Goal: Task Accomplishment & Management: Use online tool/utility

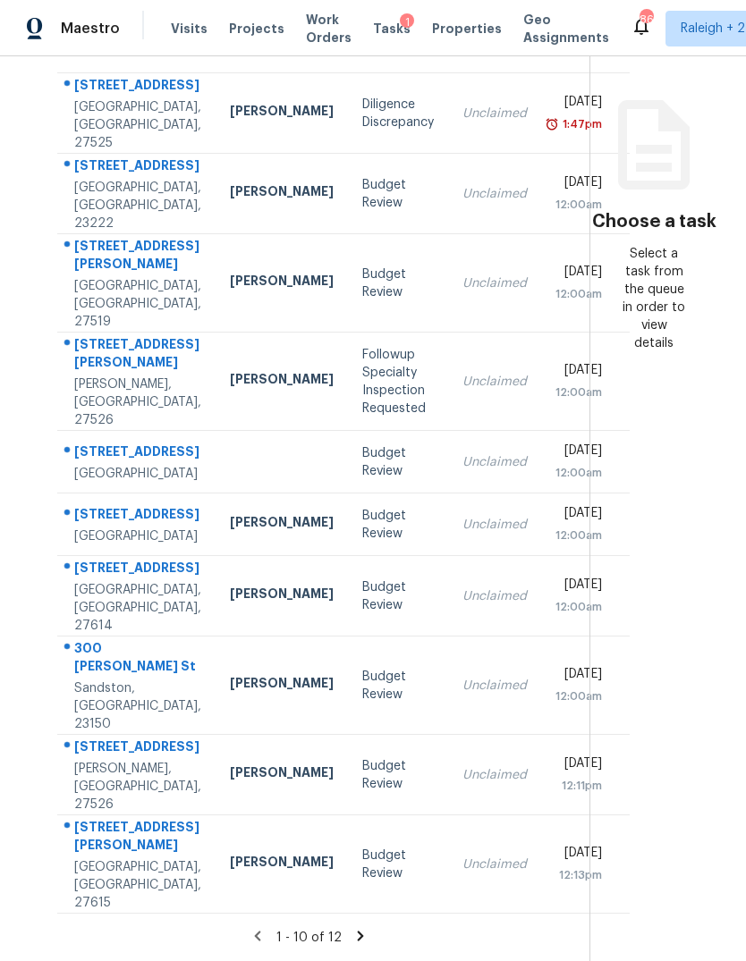
scroll to position [67, 0]
click at [358, 933] on icon at bounding box center [360, 936] width 16 height 16
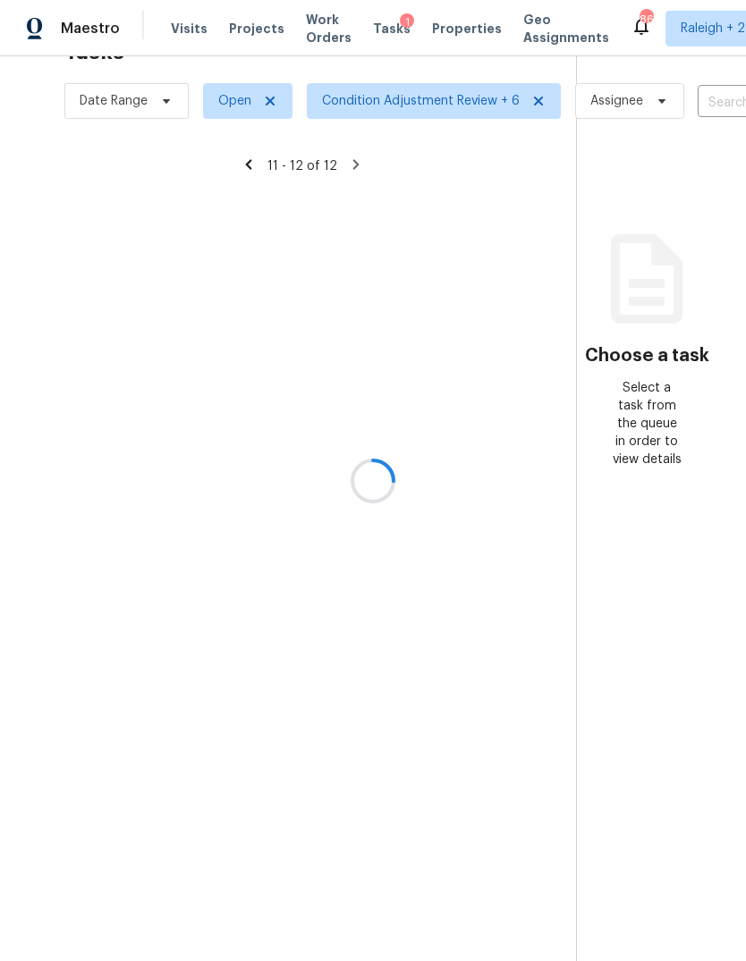
scroll to position [56, 0]
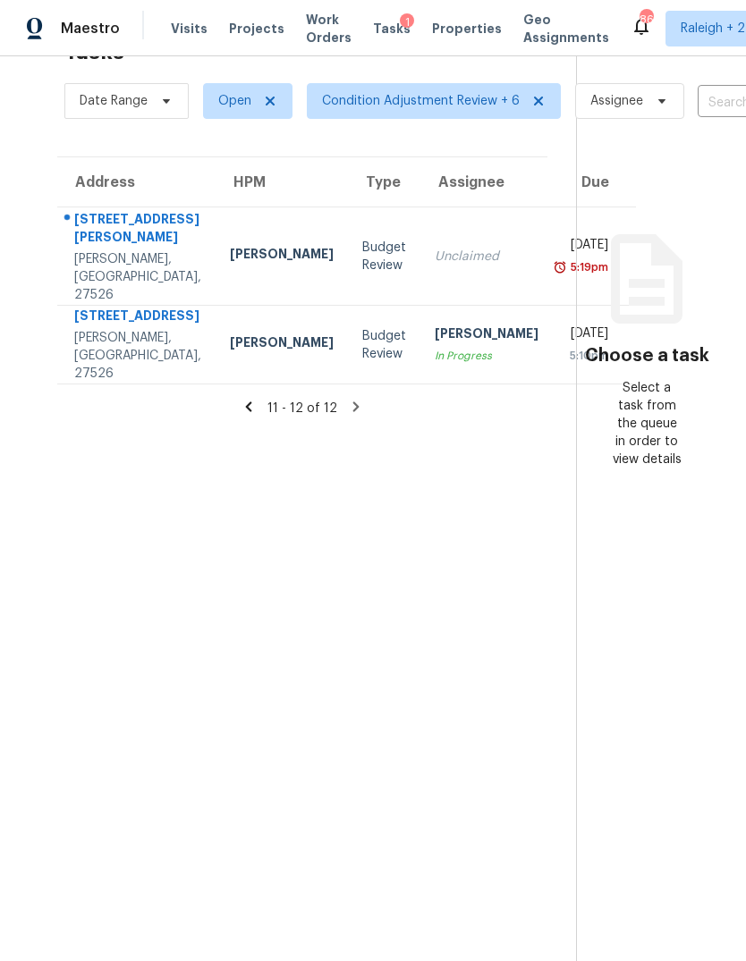
click at [420, 207] on td "Unclaimed" at bounding box center [486, 256] width 132 height 98
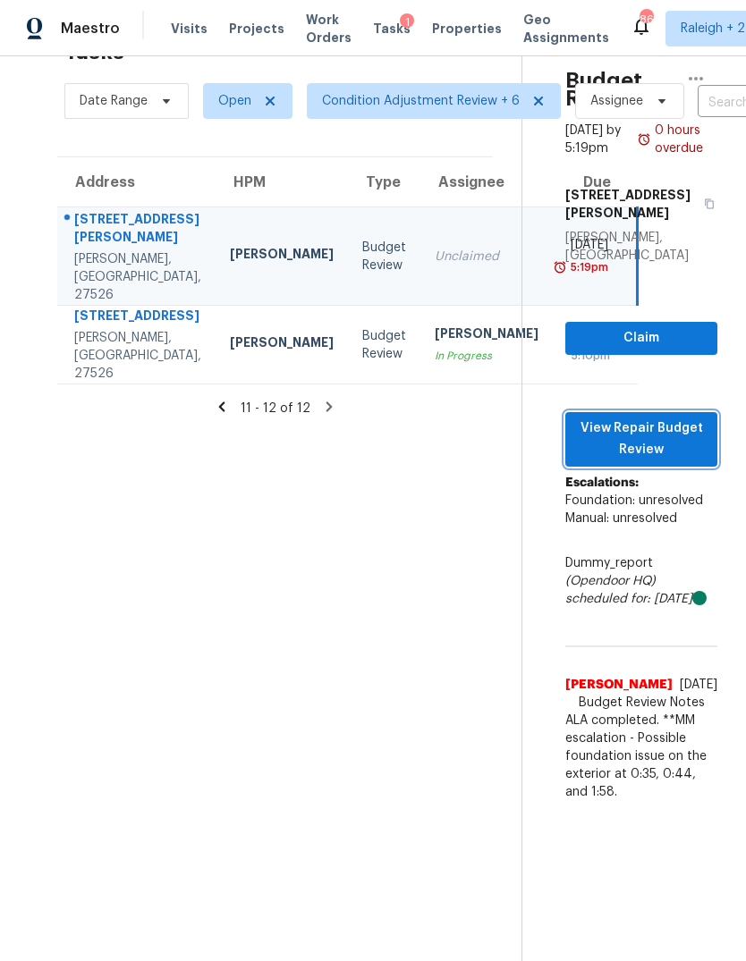
click at [688, 418] on span "View Repair Budget Review" at bounding box center [640, 440] width 123 height 44
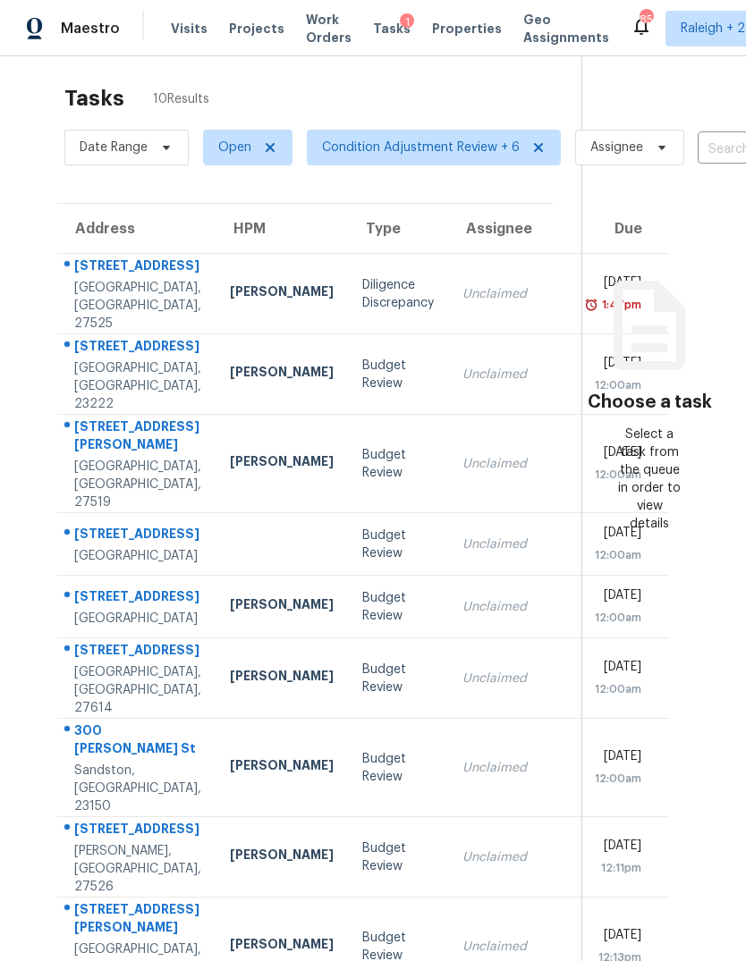
scroll to position [44, 2]
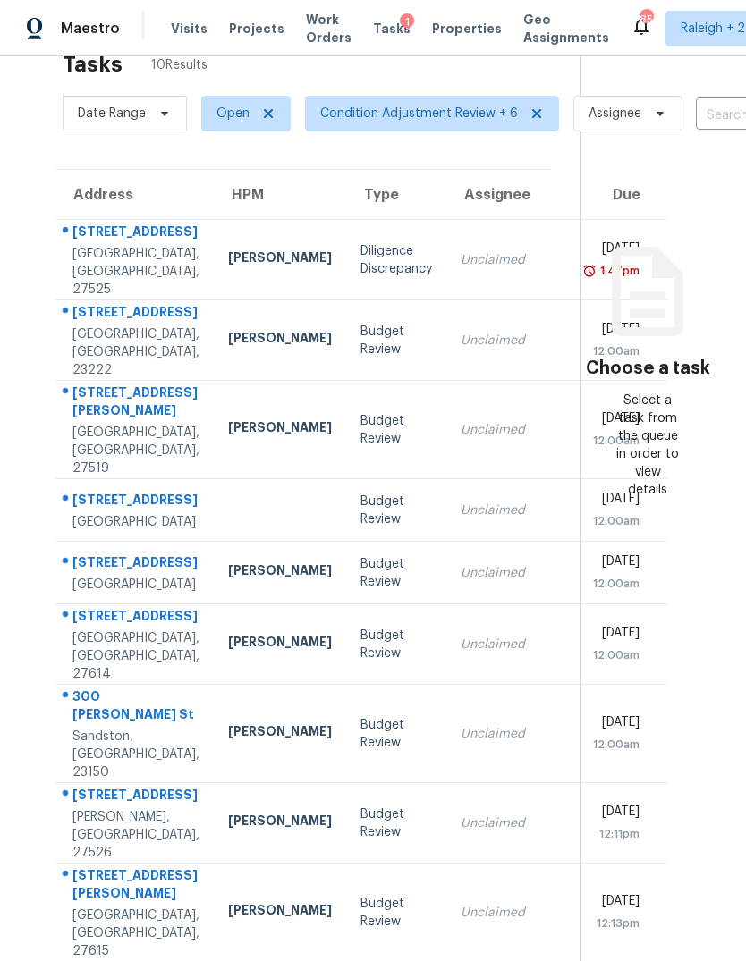
click at [460, 332] on div "Unclaimed" at bounding box center [512, 341] width 104 height 18
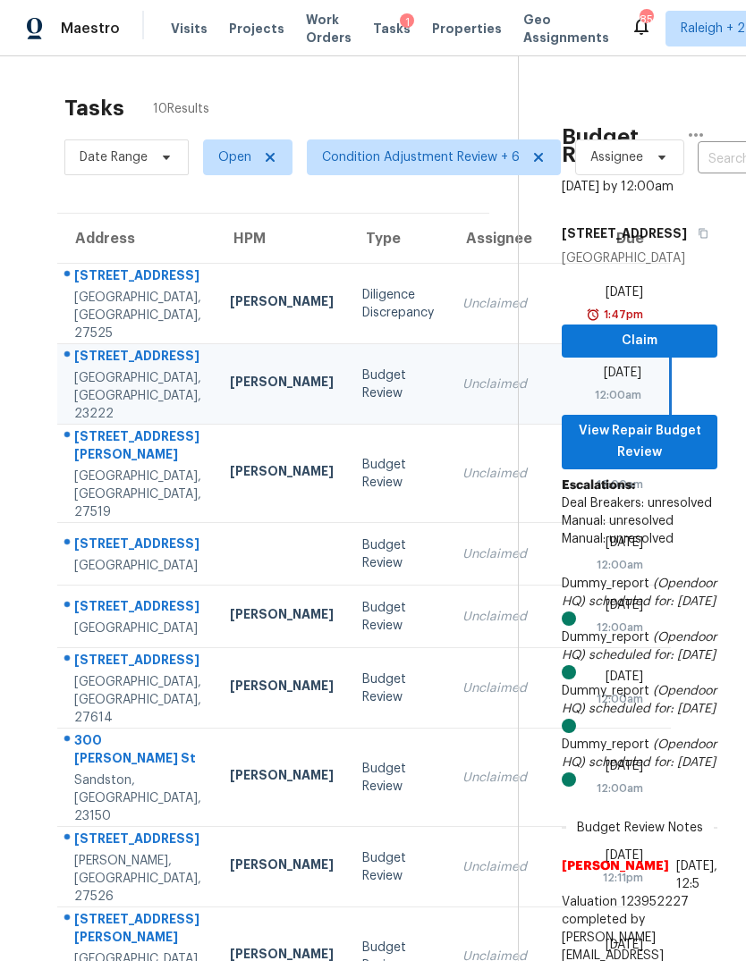
scroll to position [0, 0]
click at [462, 465] on div "Unclaimed" at bounding box center [514, 474] width 104 height 18
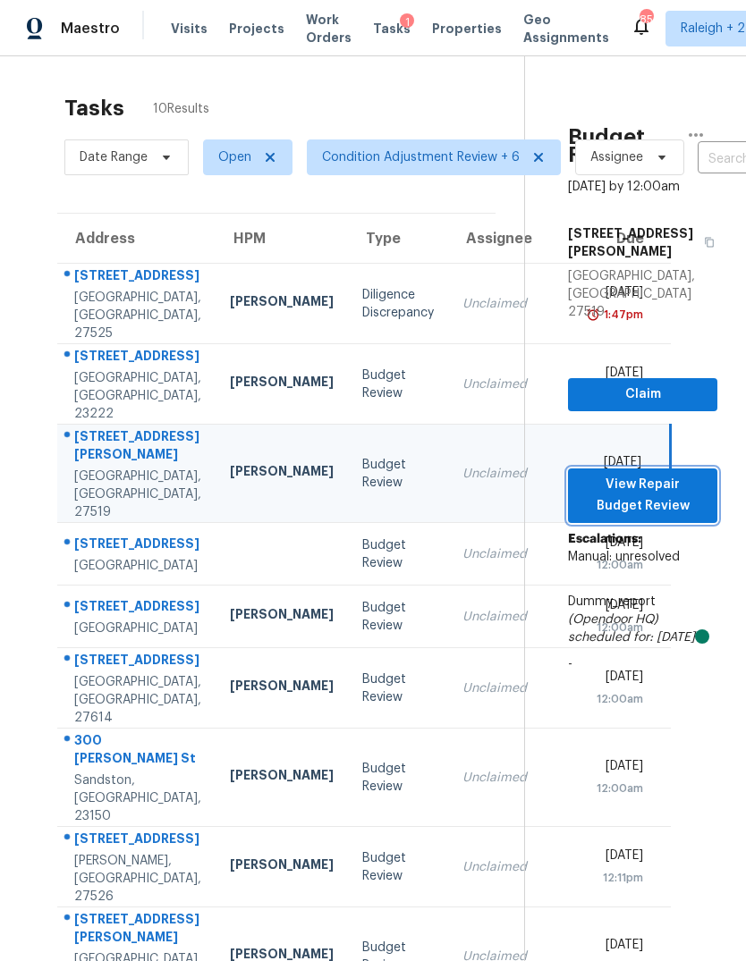
click at [677, 474] on span "View Repair Budget Review" at bounding box center [642, 496] width 121 height 44
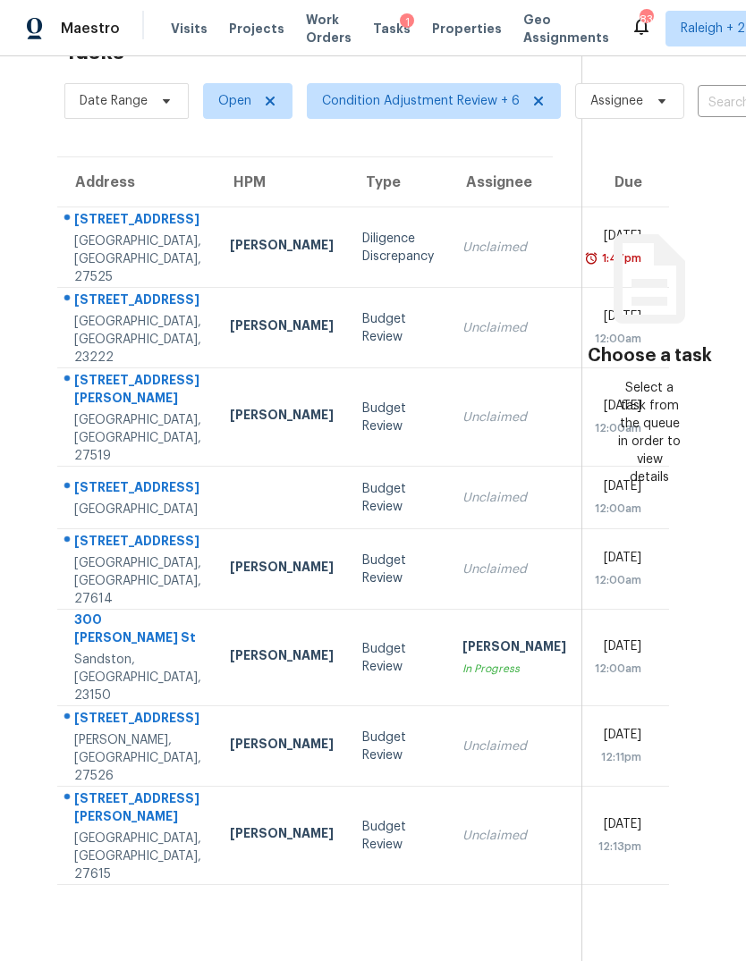
scroll to position [56, 0]
click at [230, 317] on div "[PERSON_NAME]" at bounding box center [282, 328] width 104 height 22
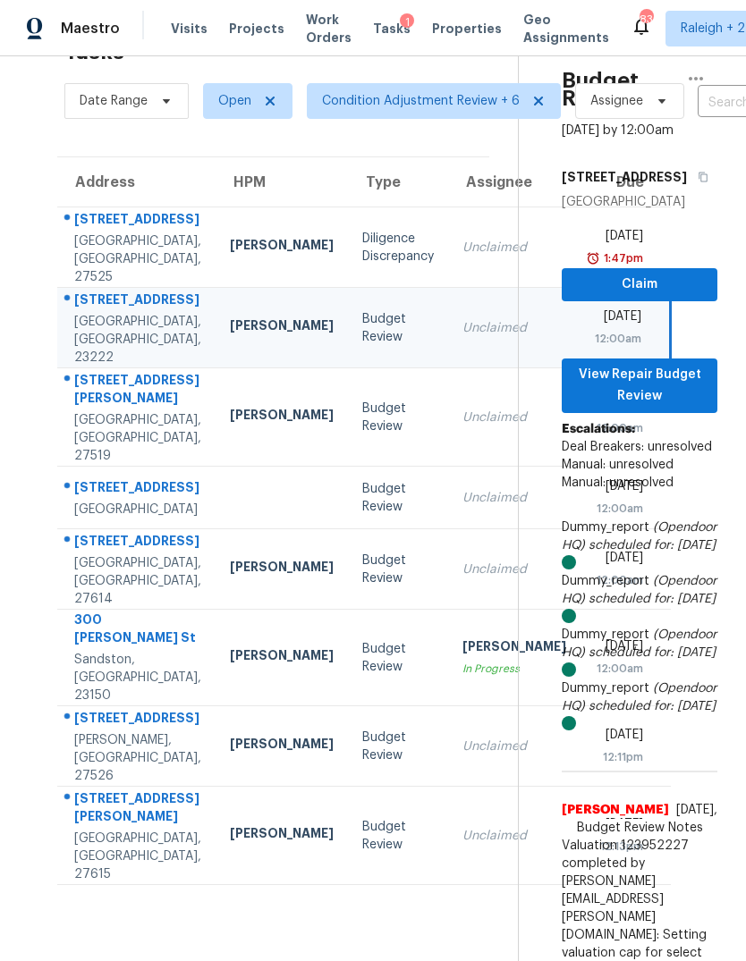
click at [127, 385] on div "510 Berry Chase Way" at bounding box center [137, 391] width 127 height 40
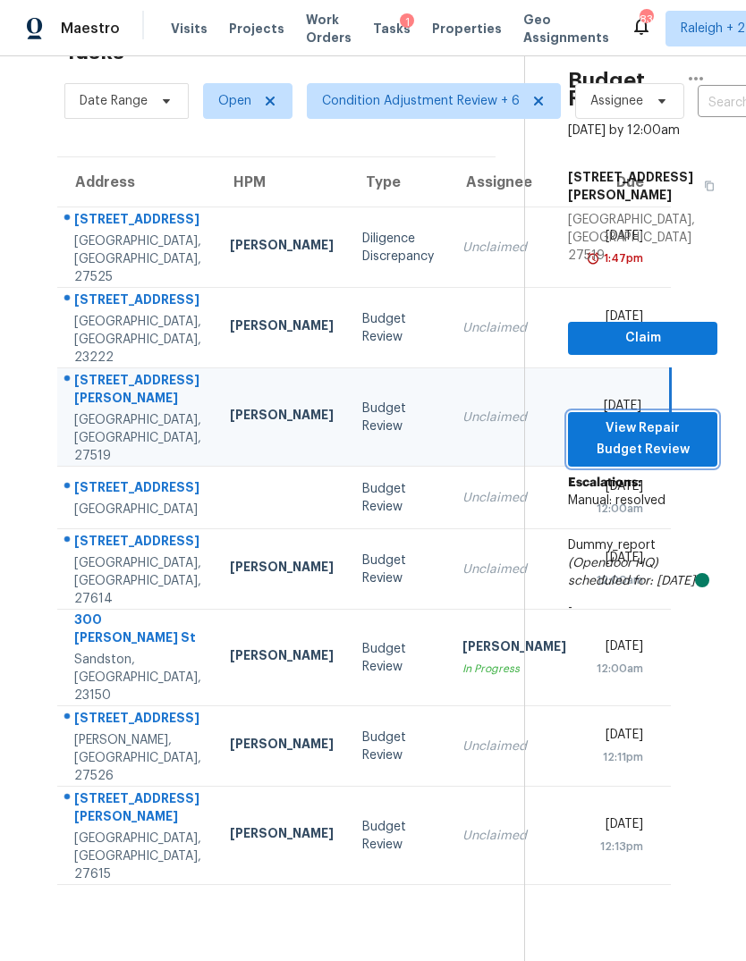
click at [680, 418] on span "View Repair Budget Review" at bounding box center [642, 440] width 121 height 44
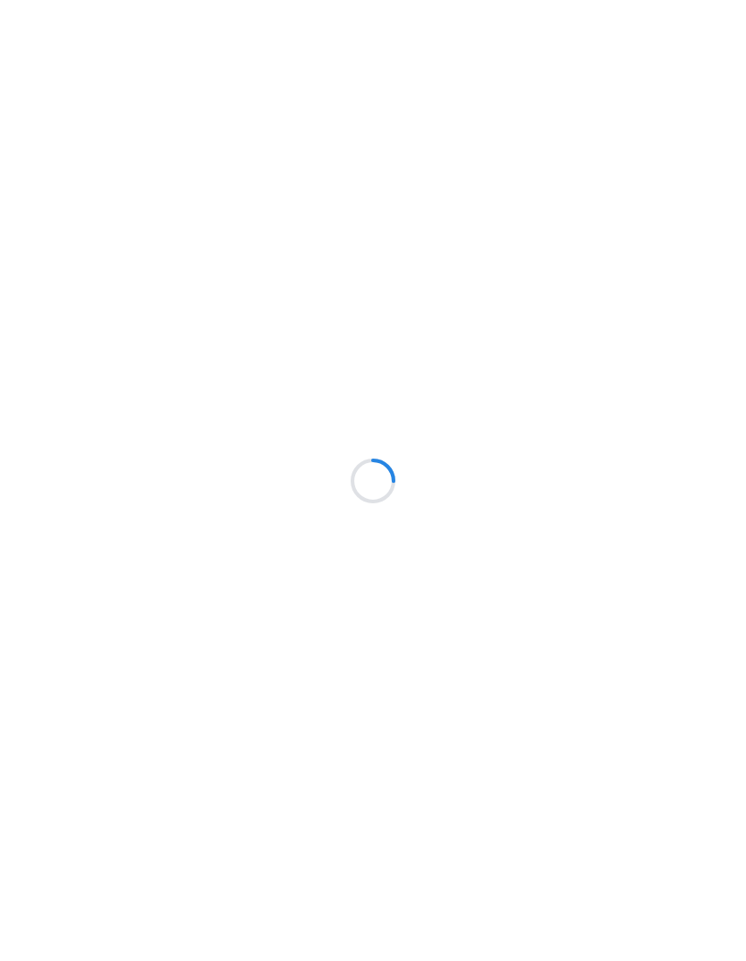
scroll to position [67, 0]
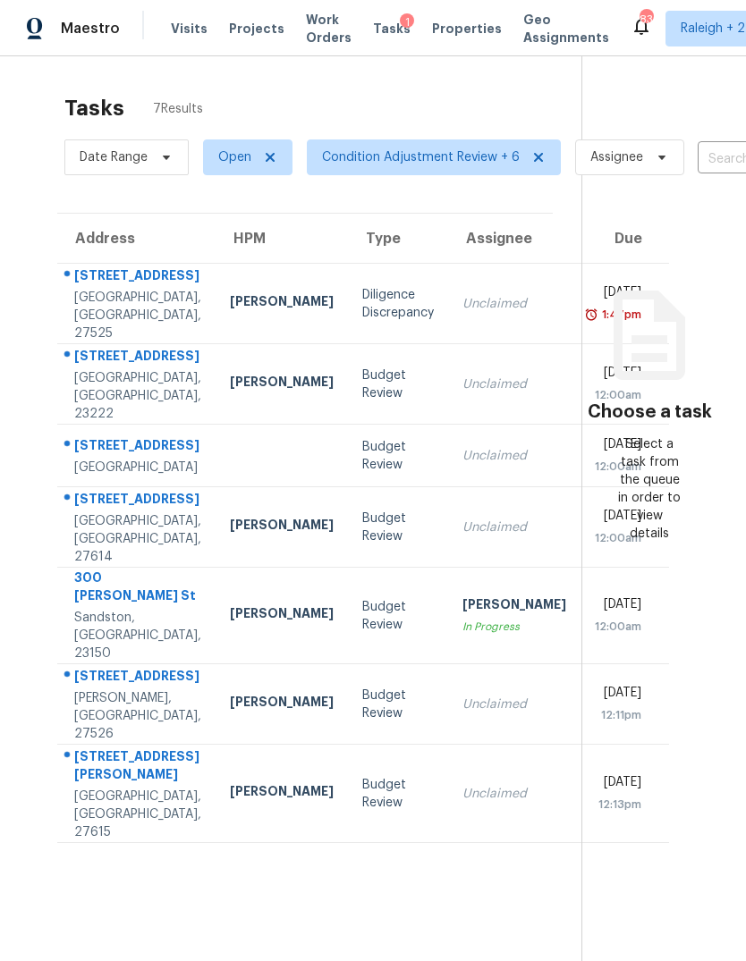
click at [158, 439] on td "[STREET_ADDRESS]" at bounding box center [136, 456] width 158 height 63
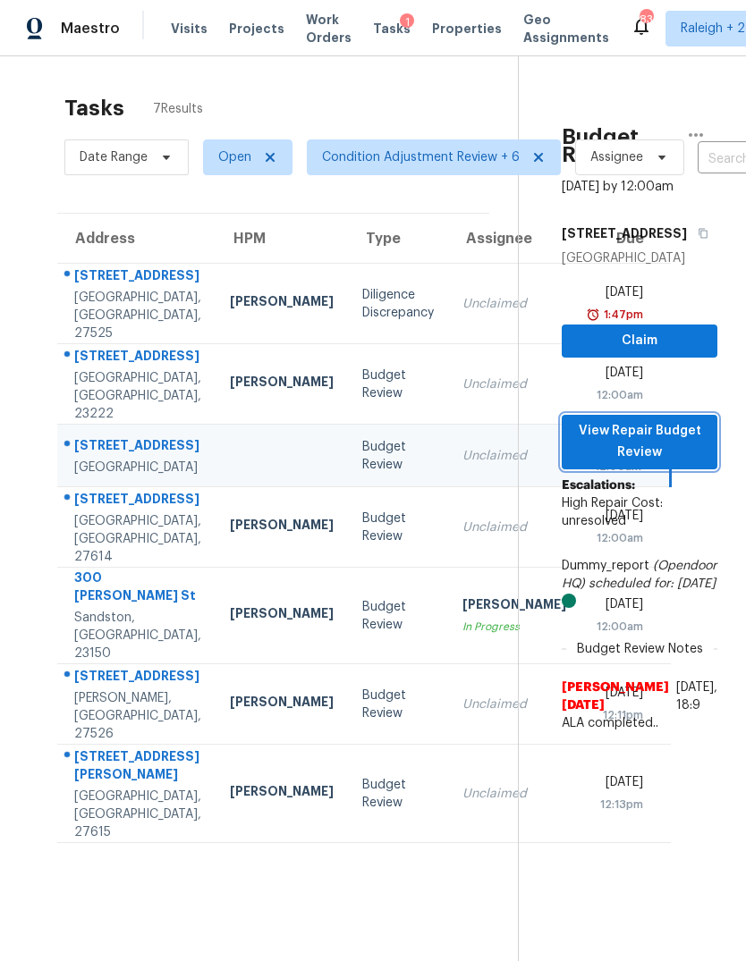
click at [653, 426] on span "View Repair Budget Review" at bounding box center [639, 442] width 127 height 44
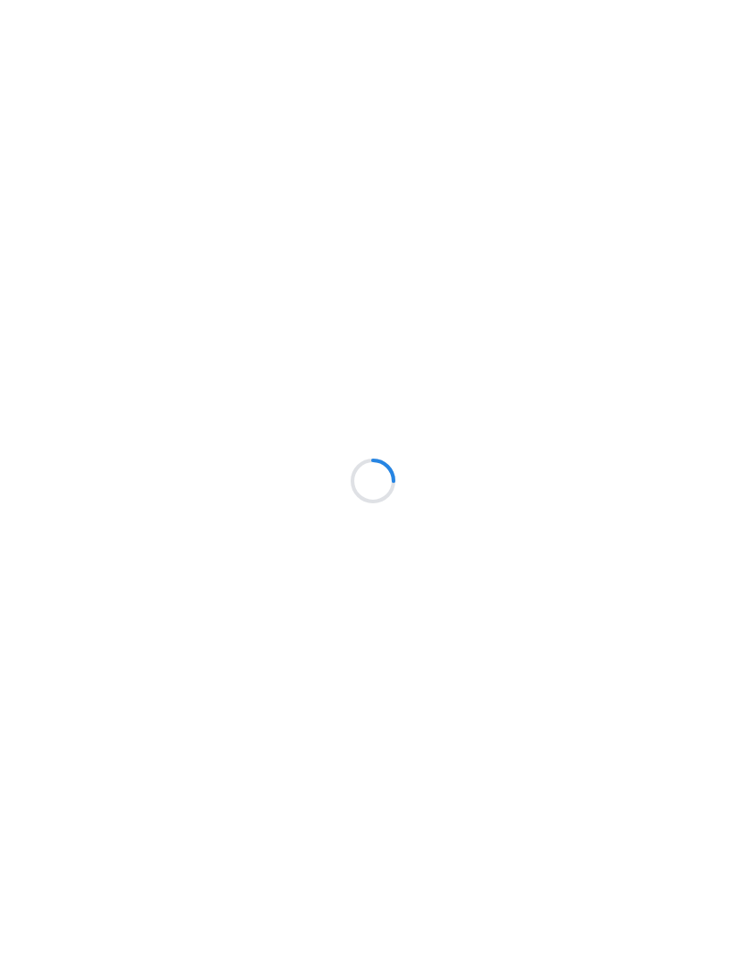
scroll to position [67, 0]
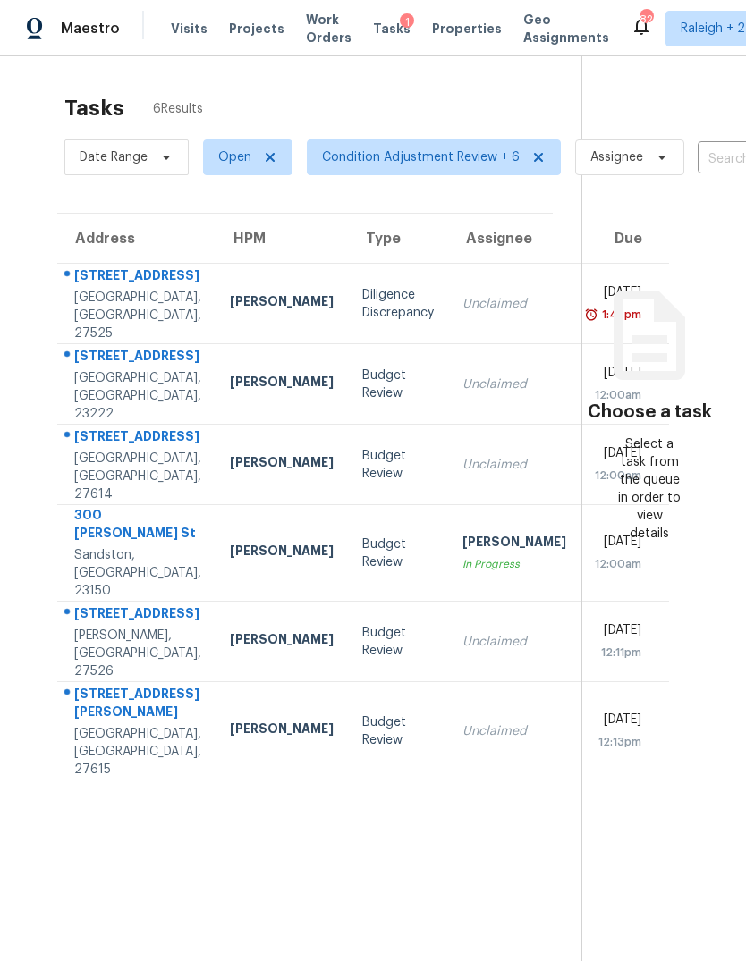
click at [362, 447] on div "Budget Review" at bounding box center [398, 465] width 72 height 36
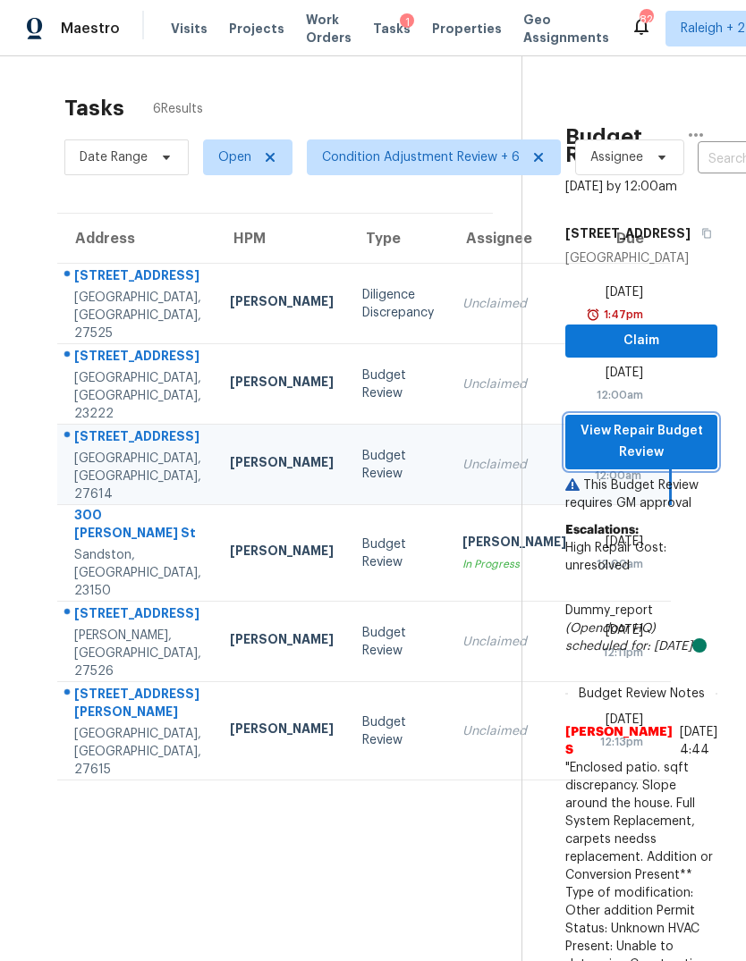
click at [659, 420] on span "View Repair Budget Review" at bounding box center [640, 442] width 123 height 44
